Goal: Task Accomplishment & Management: Use online tool/utility

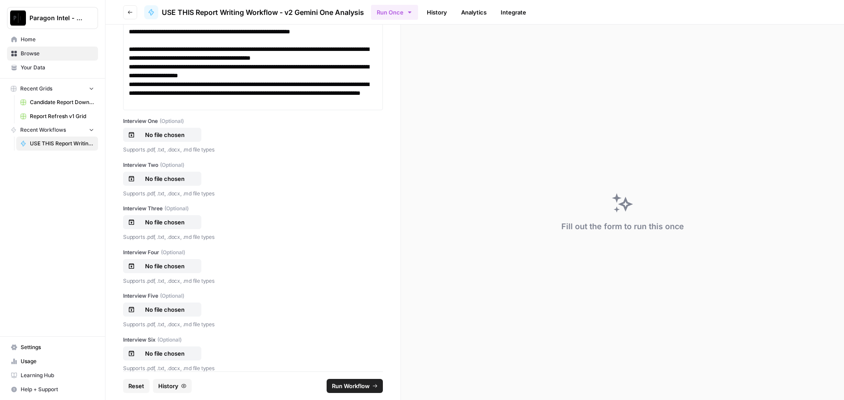
scroll to position [273, 0]
click at [157, 137] on p "No file chosen" at bounding box center [165, 135] width 56 height 9
click at [182, 181] on p "No file chosen" at bounding box center [165, 179] width 56 height 9
click at [161, 223] on p "No file chosen" at bounding box center [165, 222] width 56 height 9
click at [145, 268] on p "No file chosen" at bounding box center [165, 266] width 56 height 9
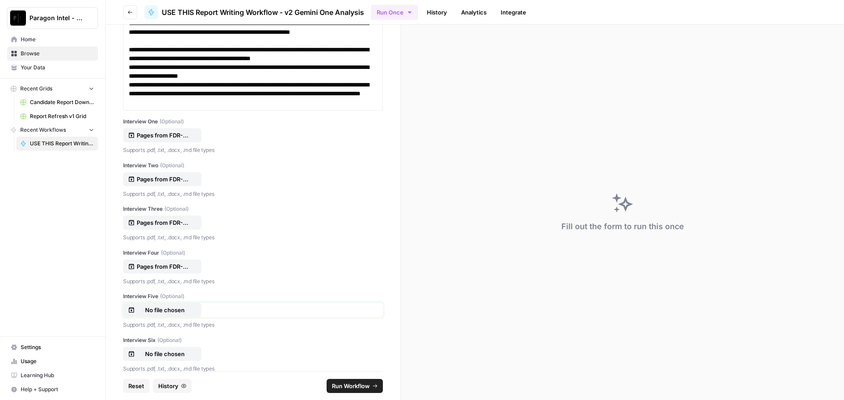
click at [176, 310] on p "No file chosen" at bounding box center [165, 310] width 56 height 9
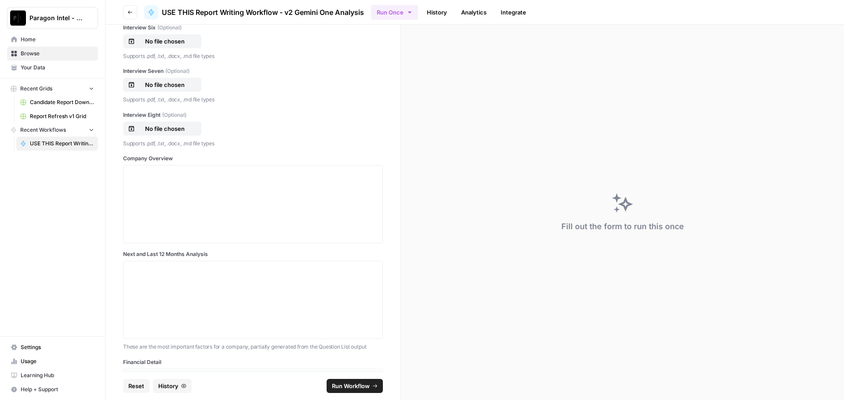
scroll to position [669, 0]
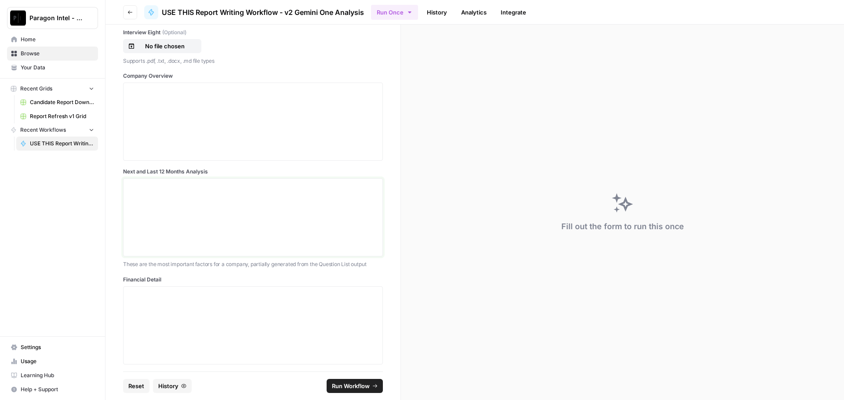
click at [130, 198] on div at bounding box center [253, 217] width 248 height 70
click at [152, 93] on p at bounding box center [253, 91] width 248 height 9
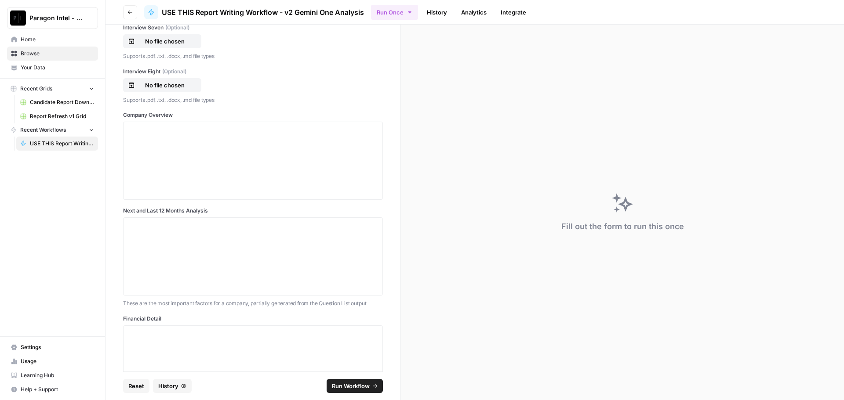
scroll to position [625, 0]
click at [146, 143] on div at bounding box center [253, 166] width 248 height 70
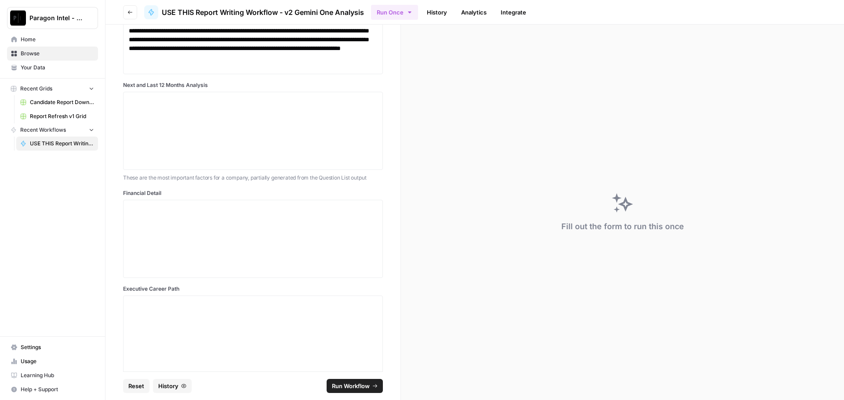
scroll to position [2275, 0]
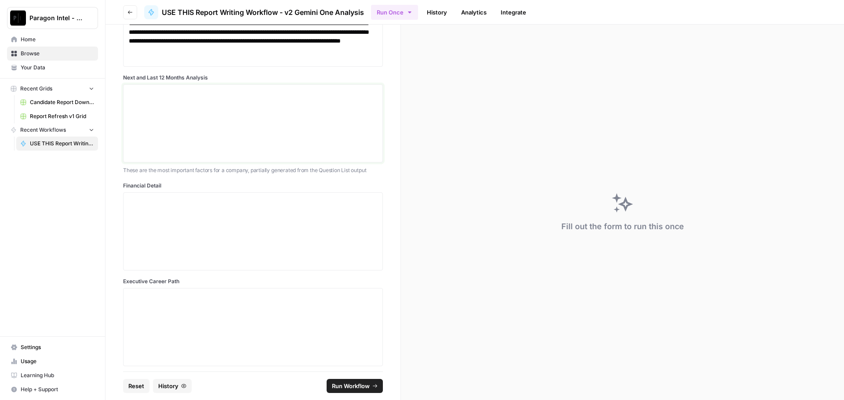
click at [129, 95] on p at bounding box center [253, 92] width 248 height 9
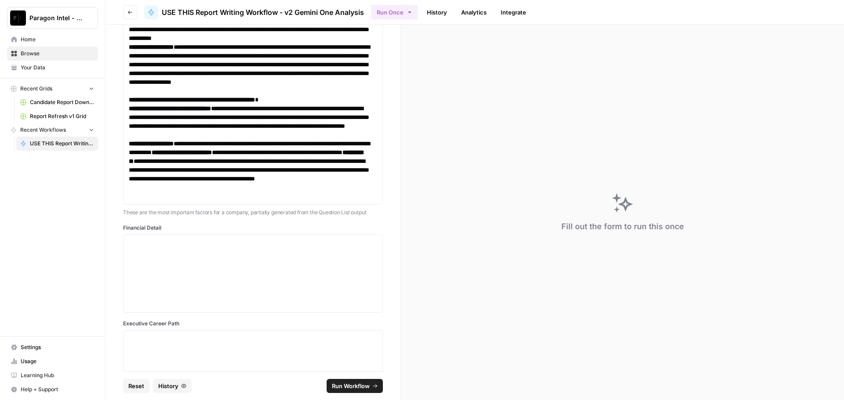
scroll to position [2617, 0]
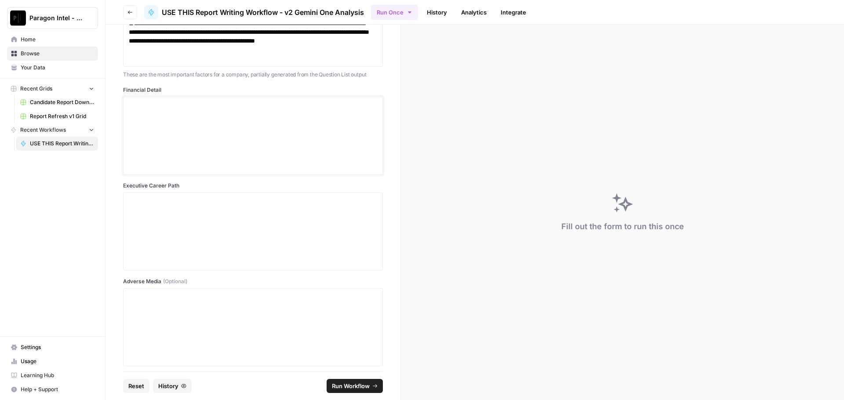
click at [206, 116] on div at bounding box center [253, 136] width 248 height 70
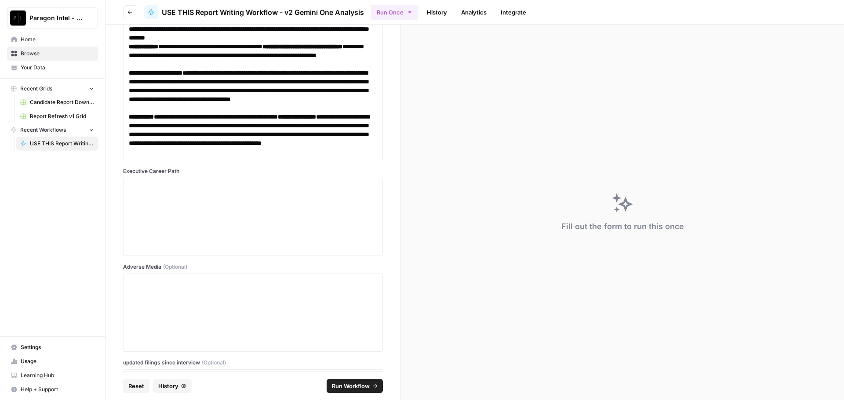
scroll to position [3738, 0]
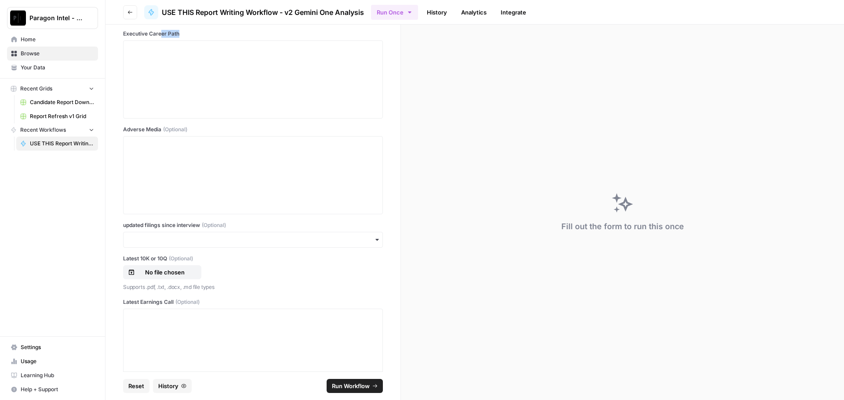
drag, startPoint x: 160, startPoint y: 38, endPoint x: 154, endPoint y: 47, distance: 11.1
click at [155, 47] on div "Executive Career Path" at bounding box center [253, 74] width 260 height 89
click at [149, 49] on p at bounding box center [253, 48] width 248 height 9
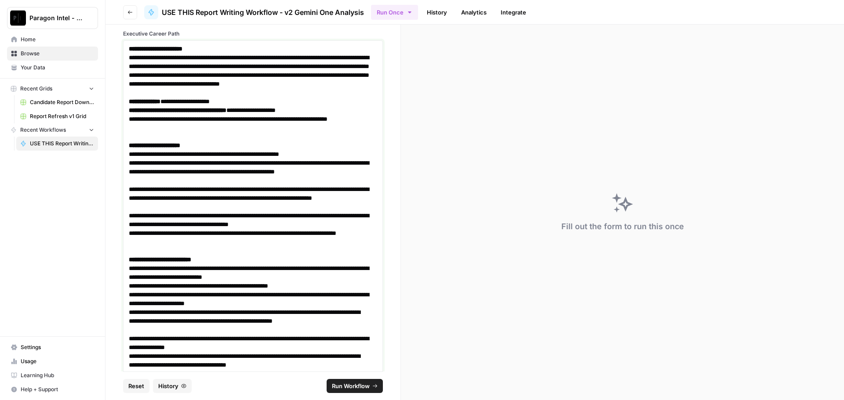
scroll to position [3992, 0]
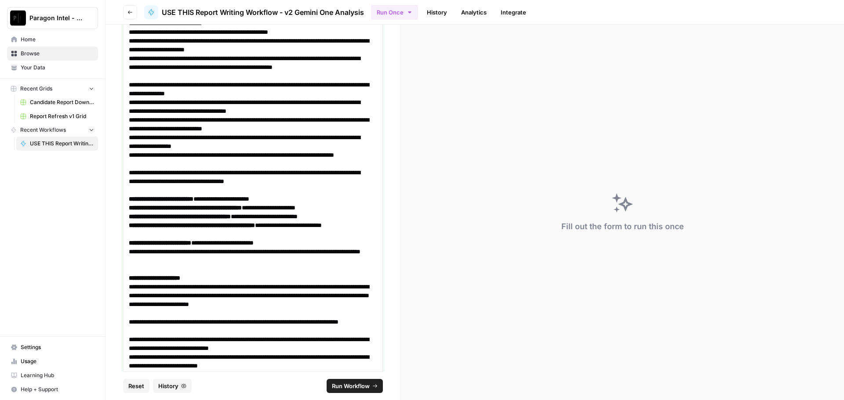
click at [142, 50] on p "**********" at bounding box center [250, 45] width 242 height 18
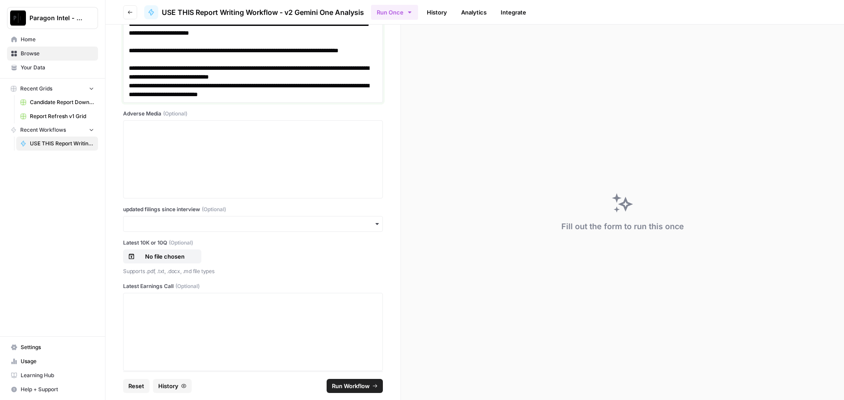
scroll to position [4342, 0]
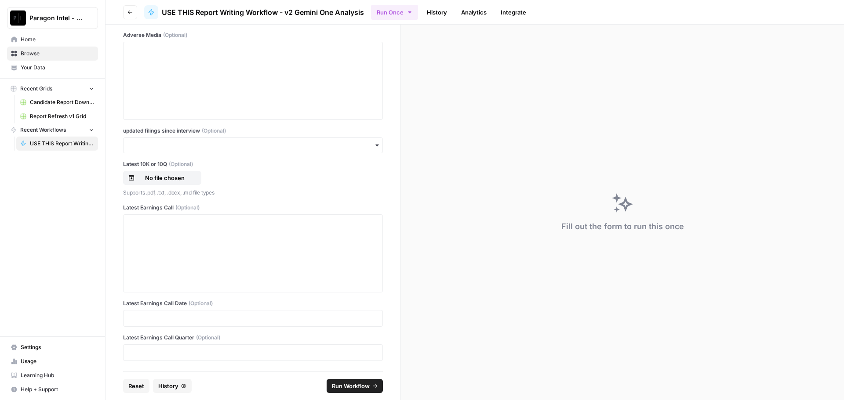
click at [145, 139] on div "button" at bounding box center [253, 146] width 260 height 16
click at [139, 171] on div "yes" at bounding box center [249, 169] width 252 height 17
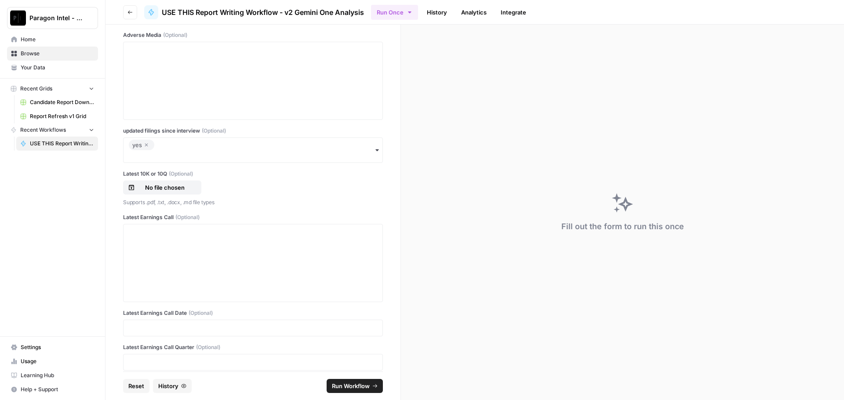
scroll to position [4352, 0]
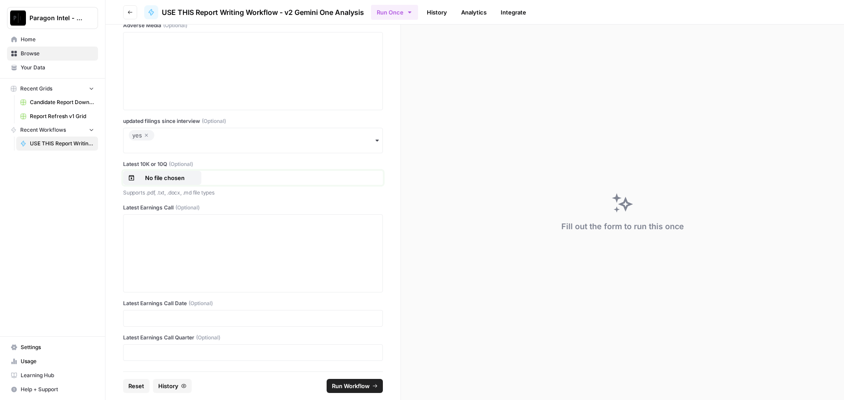
click at [180, 182] on button "No file chosen" at bounding box center [162, 178] width 78 height 14
click at [142, 240] on div at bounding box center [253, 253] width 248 height 70
click at [153, 237] on div at bounding box center [253, 253] width 248 height 70
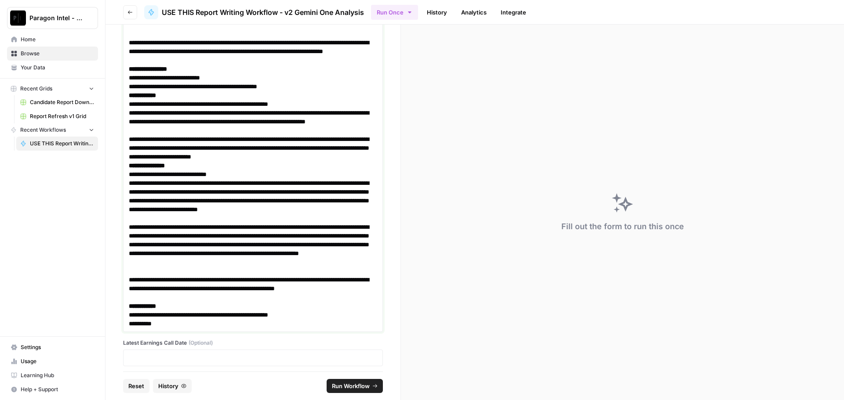
scroll to position [8333, 0]
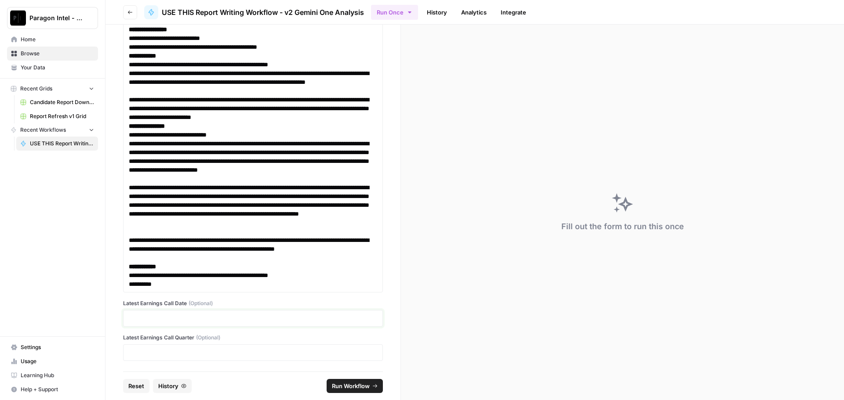
click at [154, 319] on p at bounding box center [253, 318] width 248 height 9
click at [170, 353] on p at bounding box center [253, 353] width 248 height 9
click at [345, 386] on span "Run Workflow" at bounding box center [351, 386] width 38 height 9
